Goal: Transaction & Acquisition: Purchase product/service

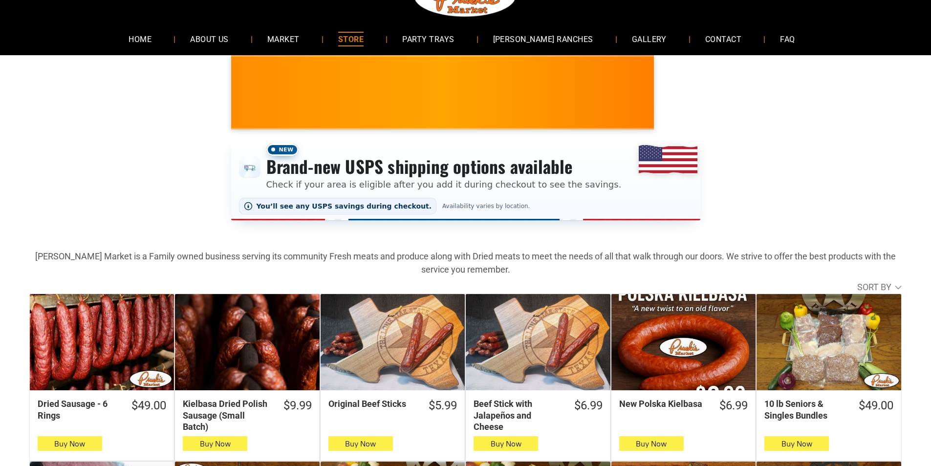
scroll to position [49, 0]
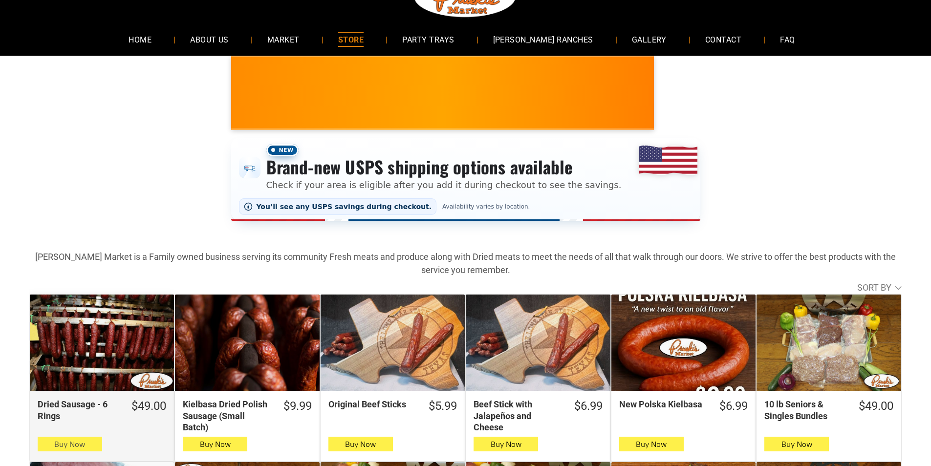
click at [47, 450] on button "Buy Now" at bounding box center [70, 444] width 65 height 15
click at [44, 444] on button "Buy Now" at bounding box center [70, 444] width 65 height 15
click at [85, 447] on span "Buy Now" at bounding box center [69, 444] width 31 height 9
